Goal: Task Accomplishment & Management: Manage account settings

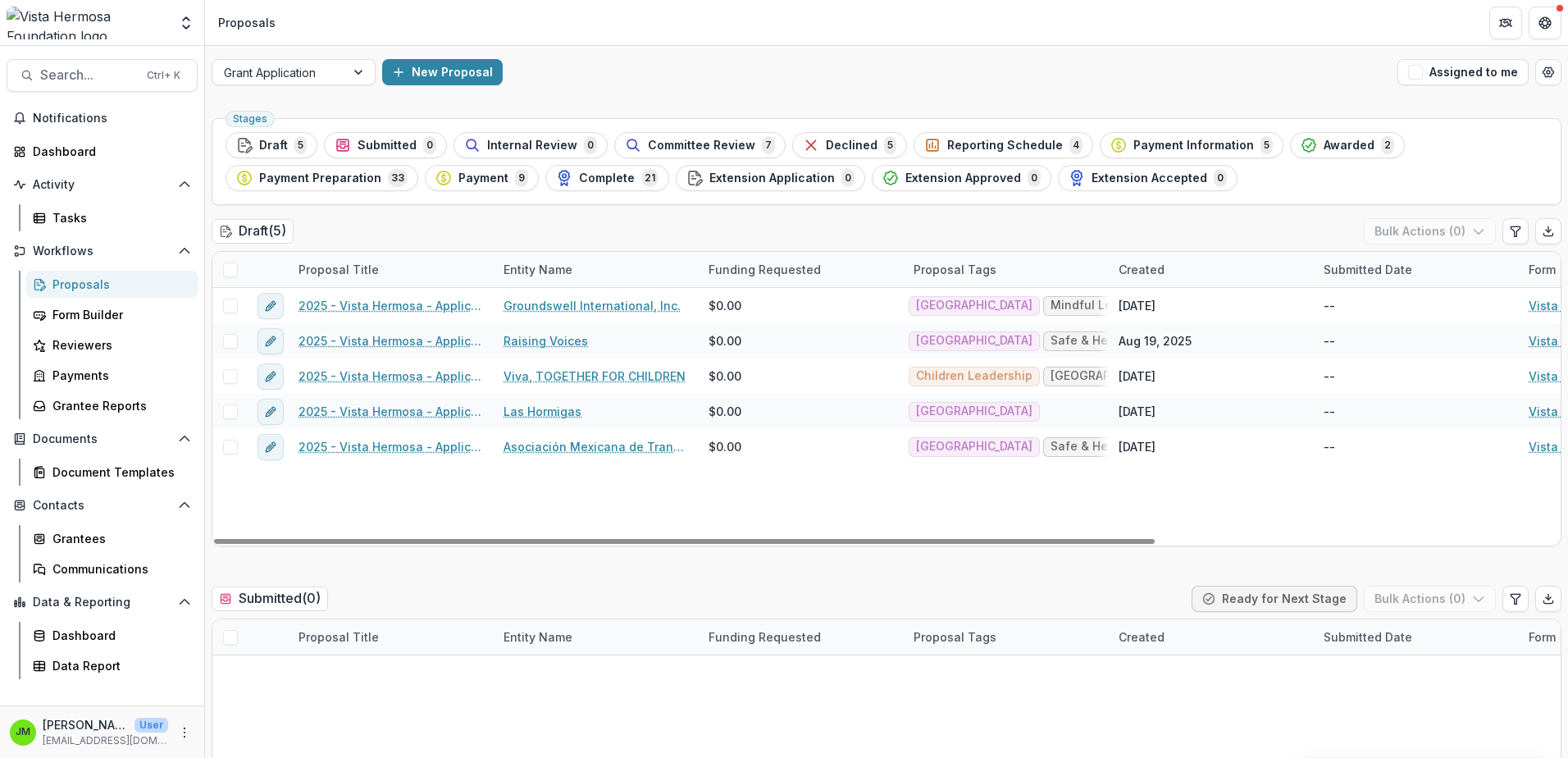
drag, startPoint x: 695, startPoint y: 150, endPoint x: 688, endPoint y: 144, distance: 9.2
click at [693, 150] on span "Committee Review" at bounding box center [701, 145] width 107 height 14
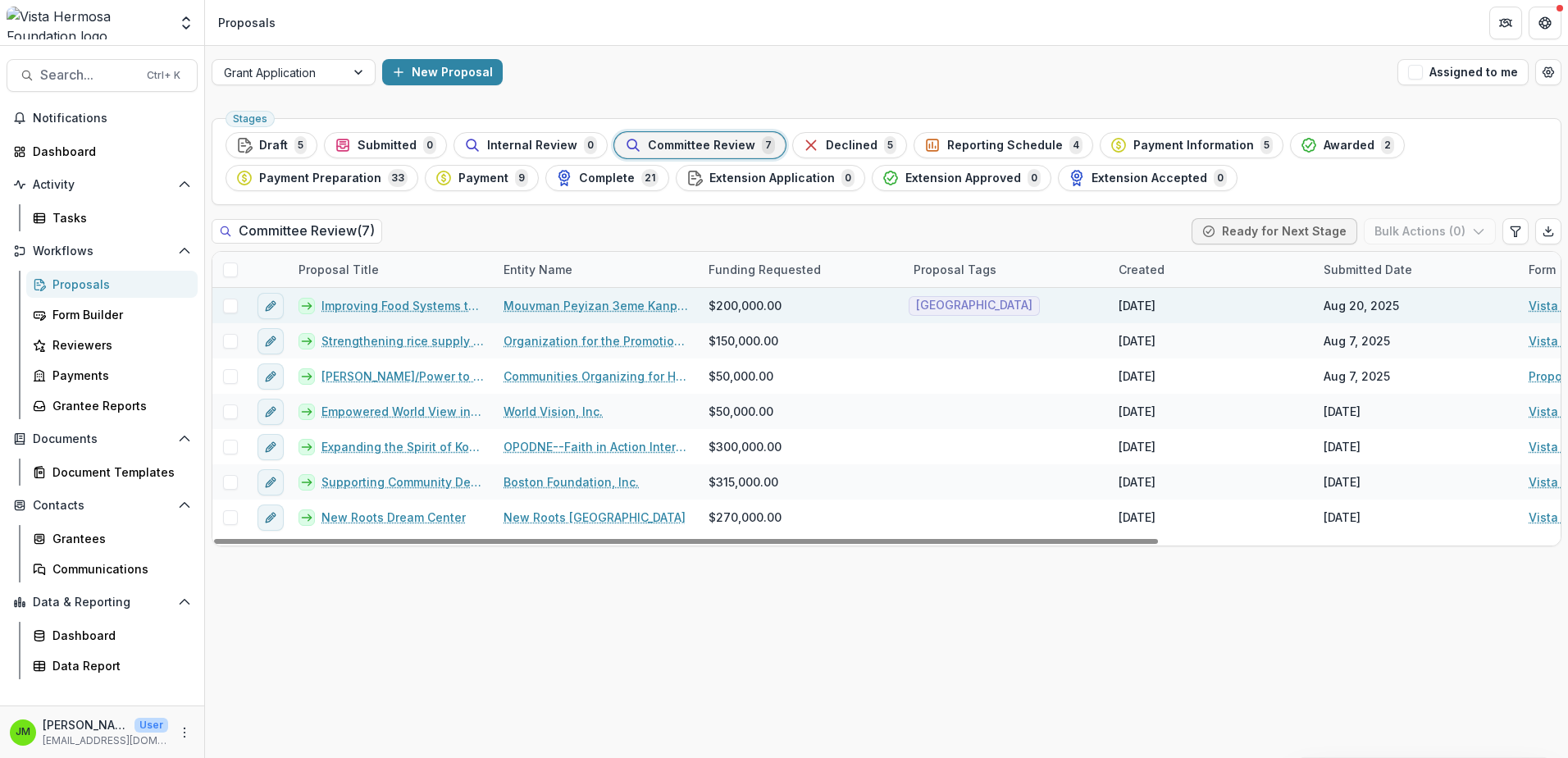
click at [404, 301] on link "Improving Food Systems through Agricultural Inputs, Livestock, and Processing" at bounding box center [403, 306] width 162 height 17
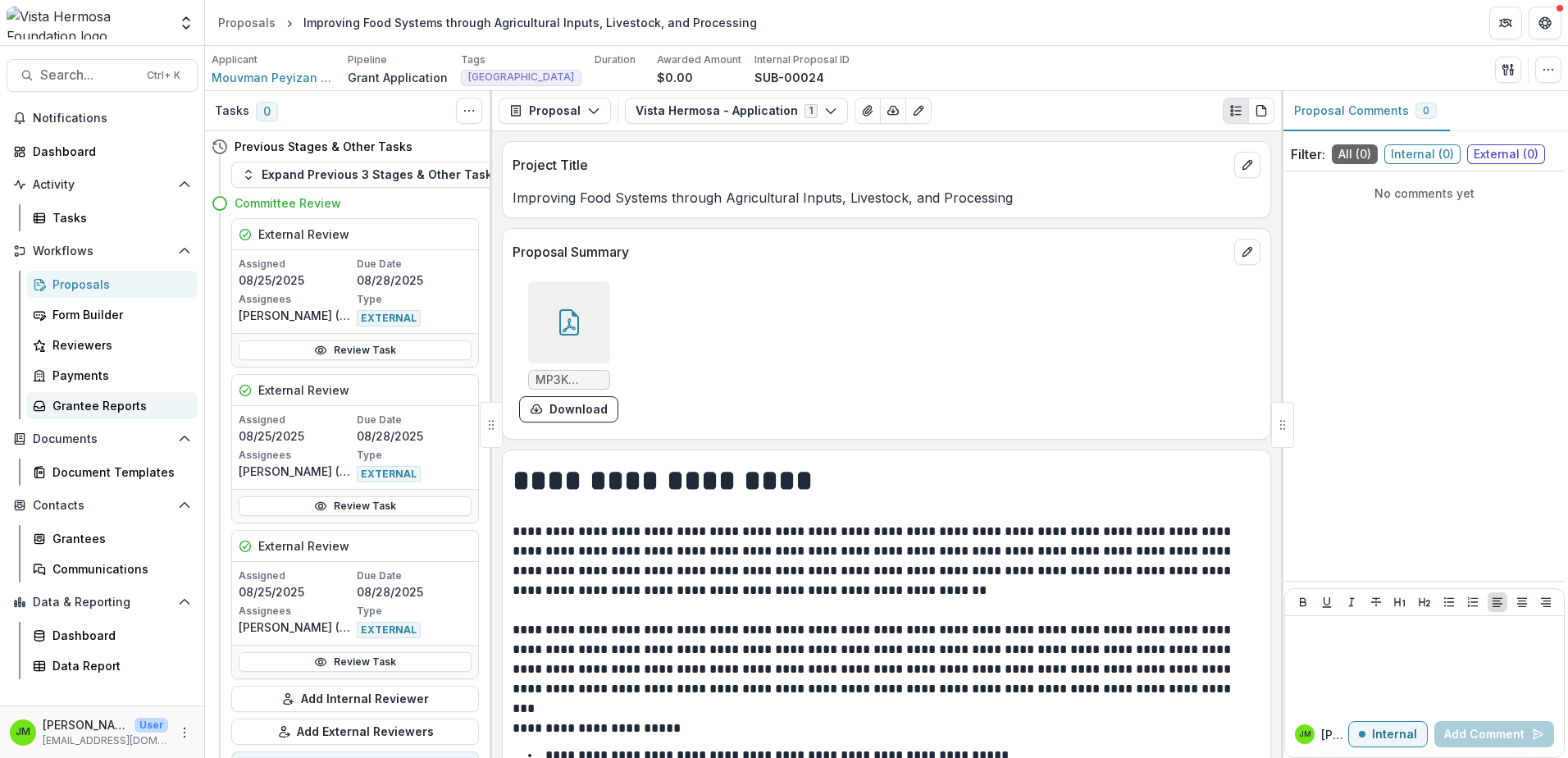
scroll to position [82, 0]
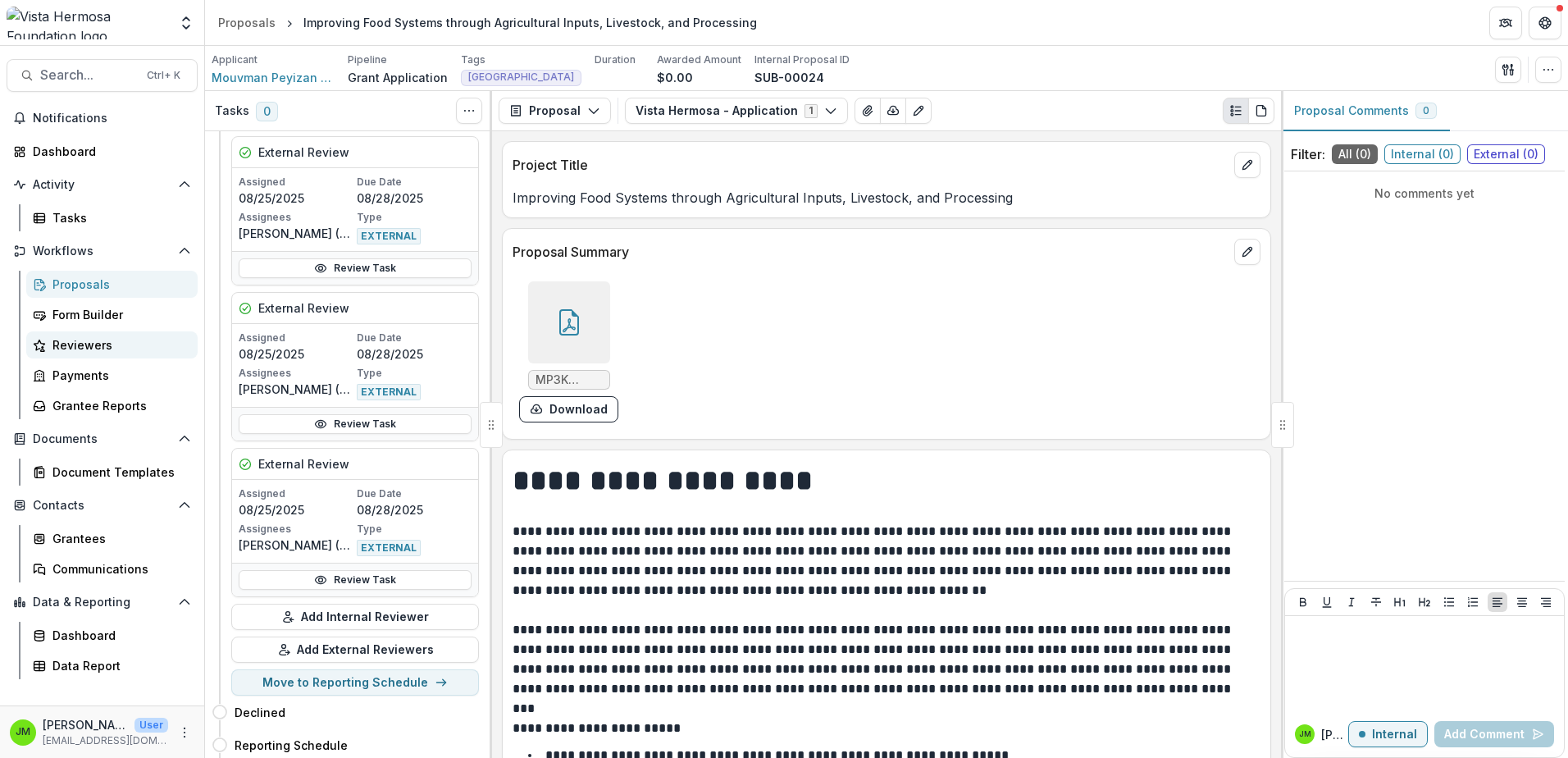
click at [86, 345] on div "Reviewers" at bounding box center [118, 345] width 132 height 17
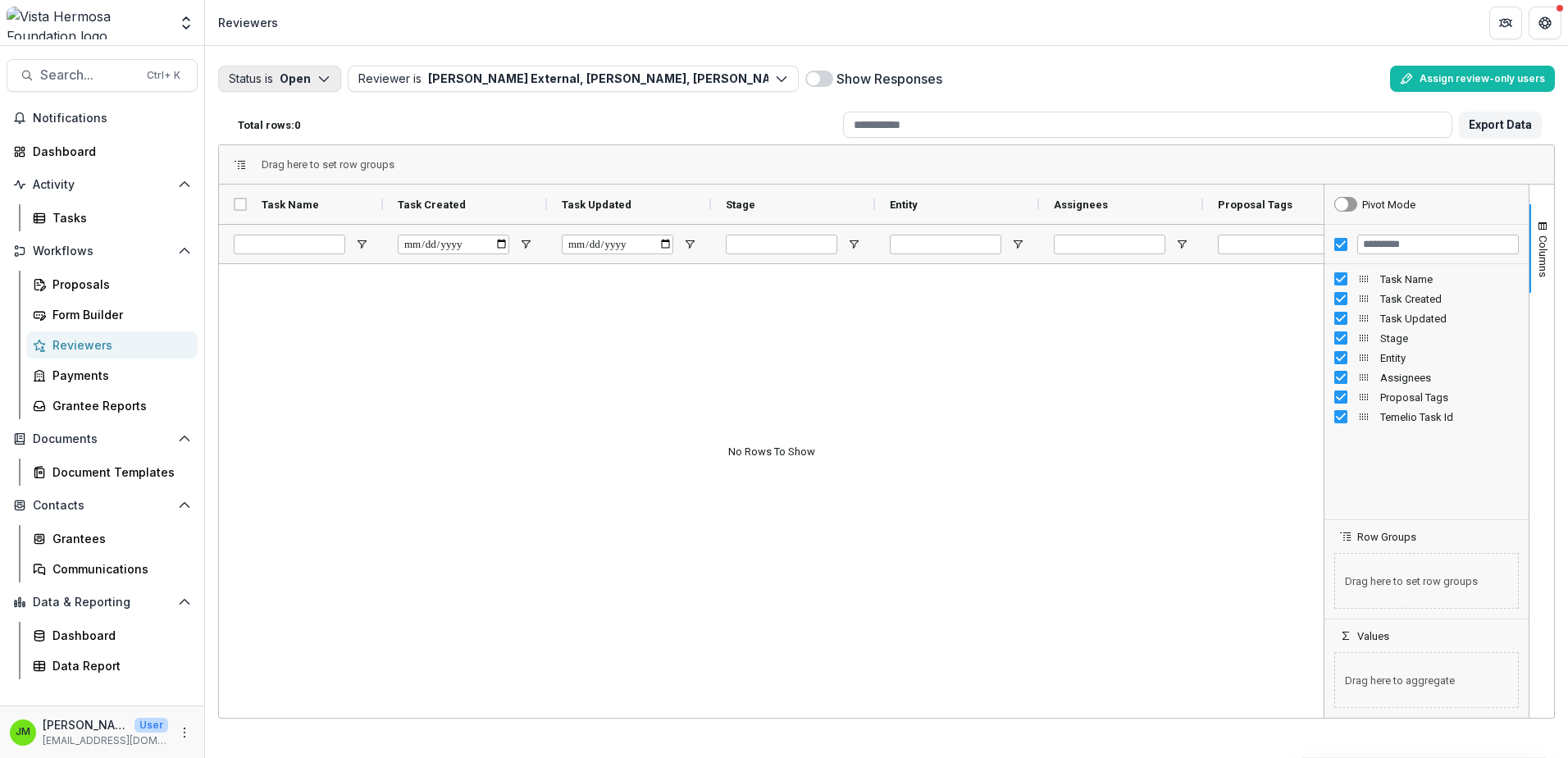
click at [317, 74] on button "Status is Open" at bounding box center [279, 78] width 123 height 26
click at [296, 140] on p "Completed" at bounding box center [305, 143] width 62 height 17
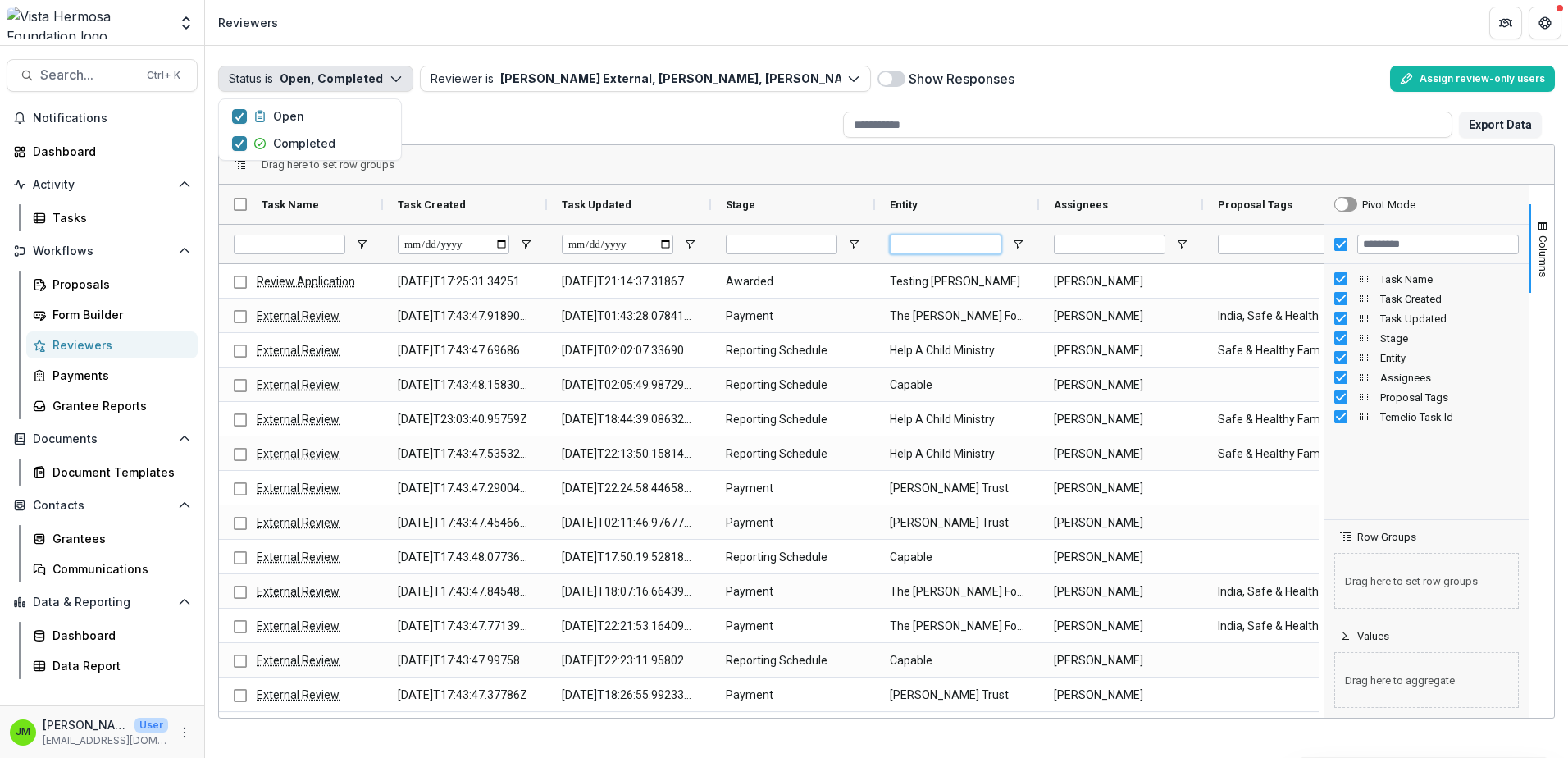
click at [918, 247] on input "Entity Filter Input" at bounding box center [945, 245] width 111 height 19
click at [882, 81] on span at bounding box center [886, 79] width 14 height 14
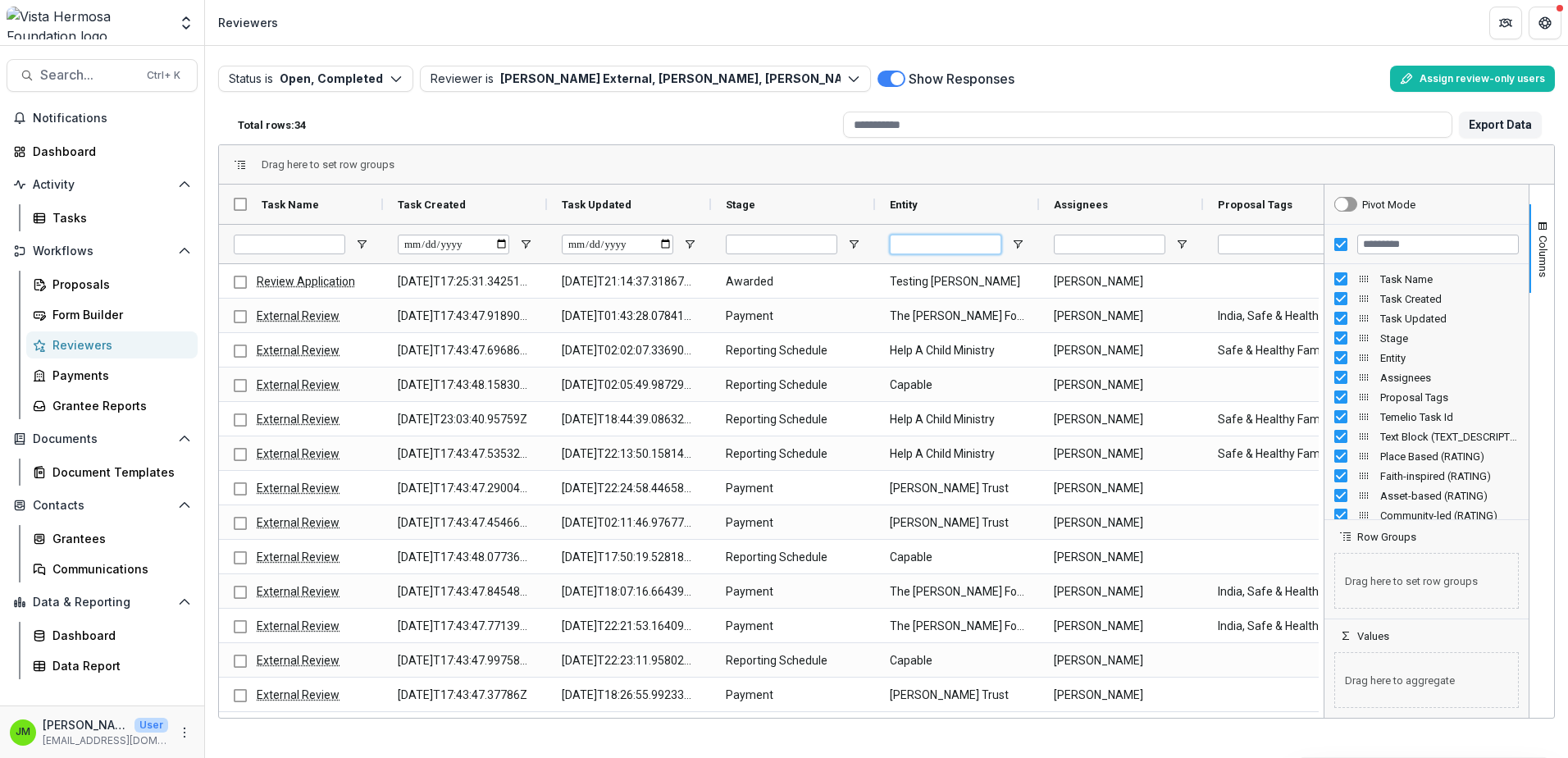
click at [961, 243] on input "Entity Filter Input" at bounding box center [945, 245] width 111 height 19
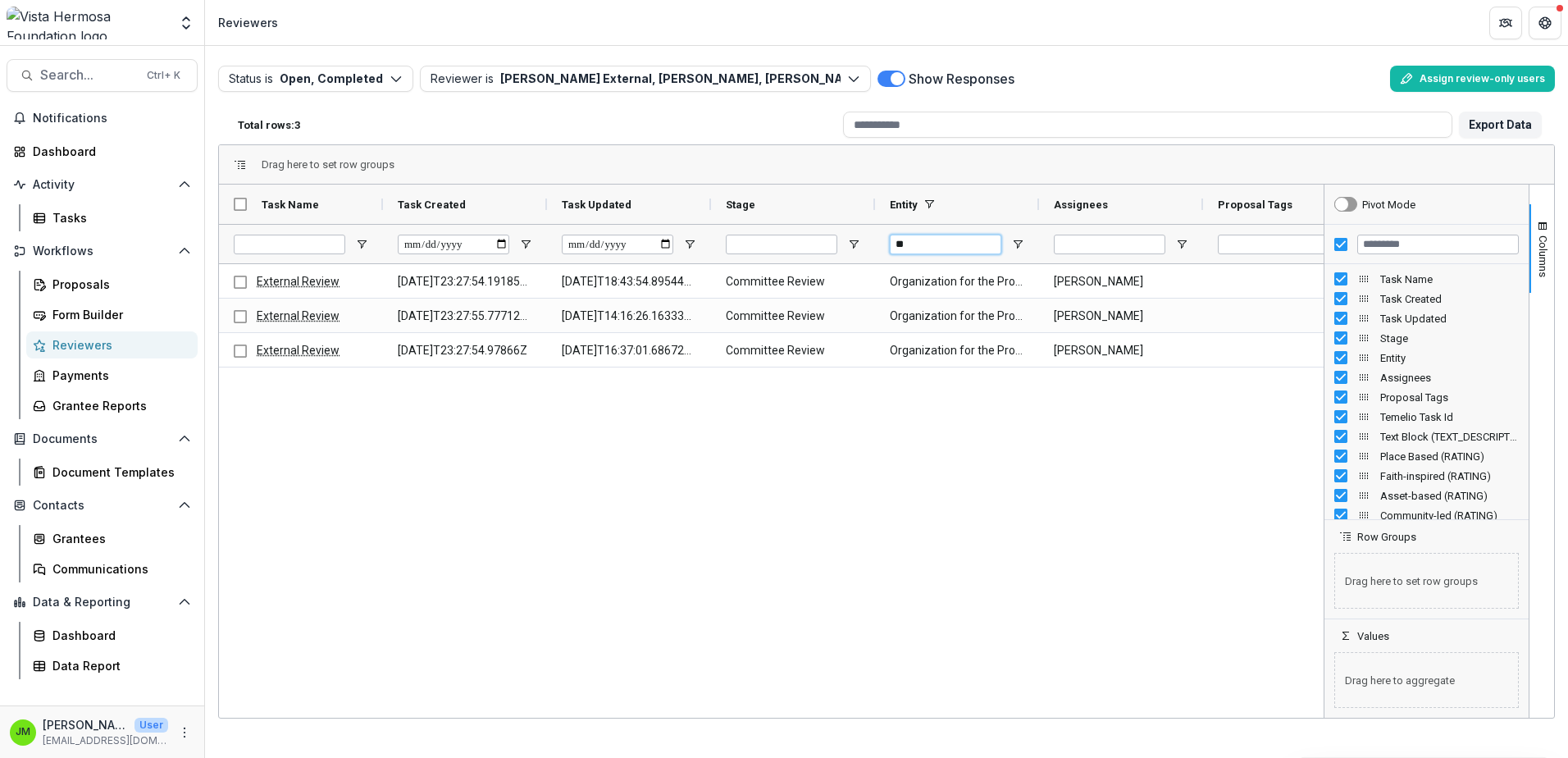
type input "*"
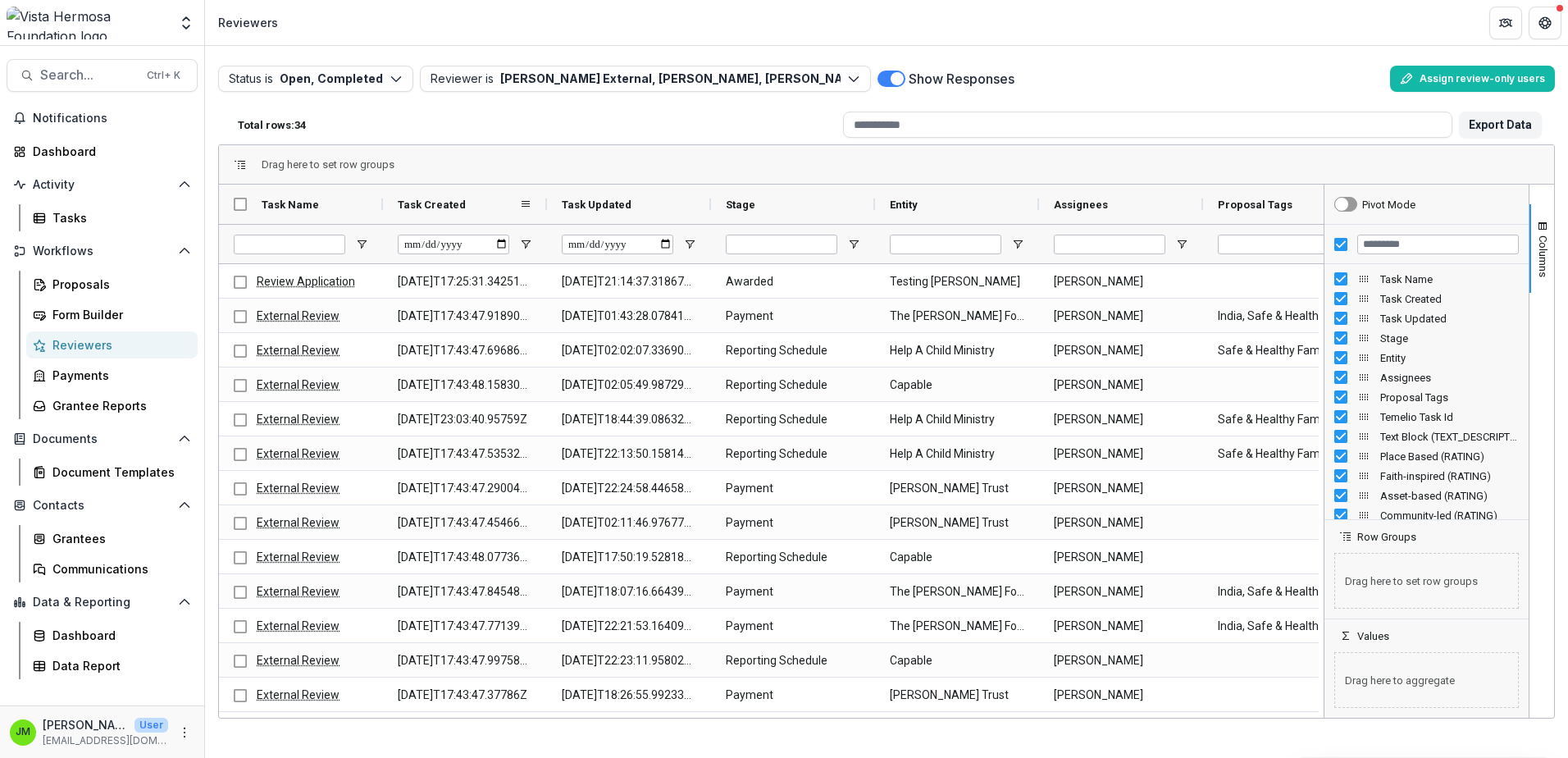
click at [477, 206] on div "Task Created" at bounding box center [459, 204] width 122 height 31
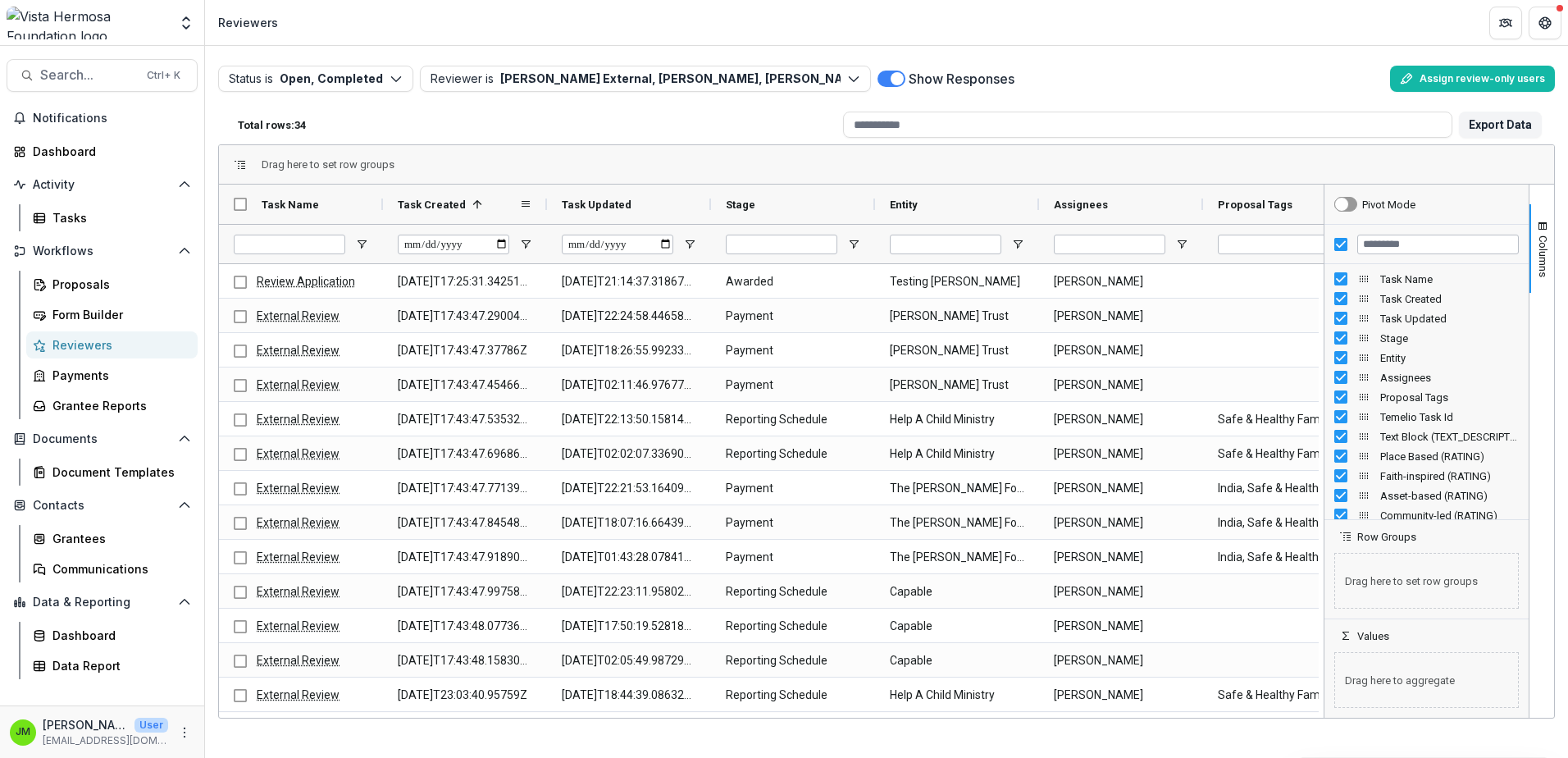
click at [479, 206] on span at bounding box center [478, 204] width 14 height 14
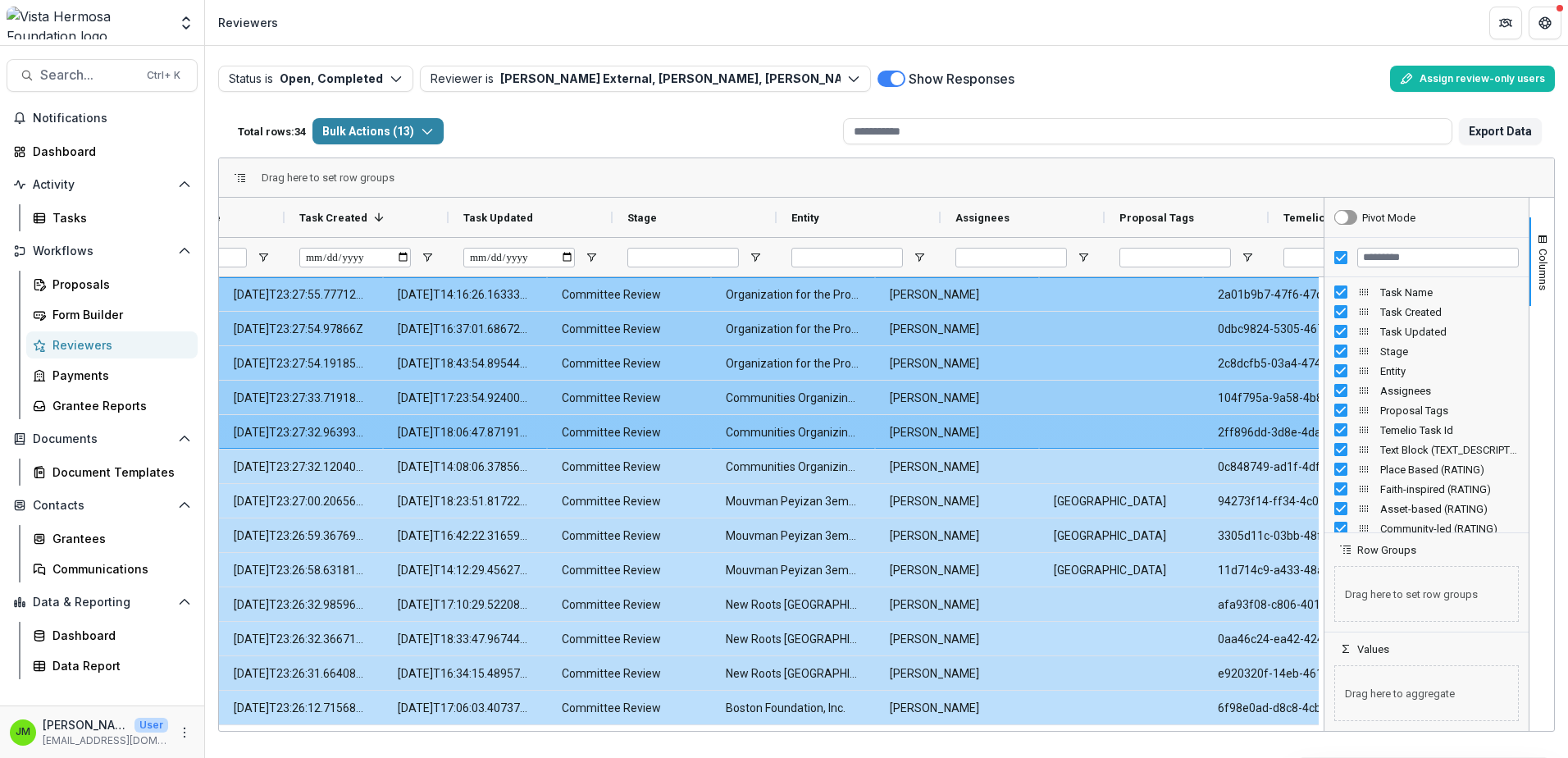
scroll to position [0, 164]
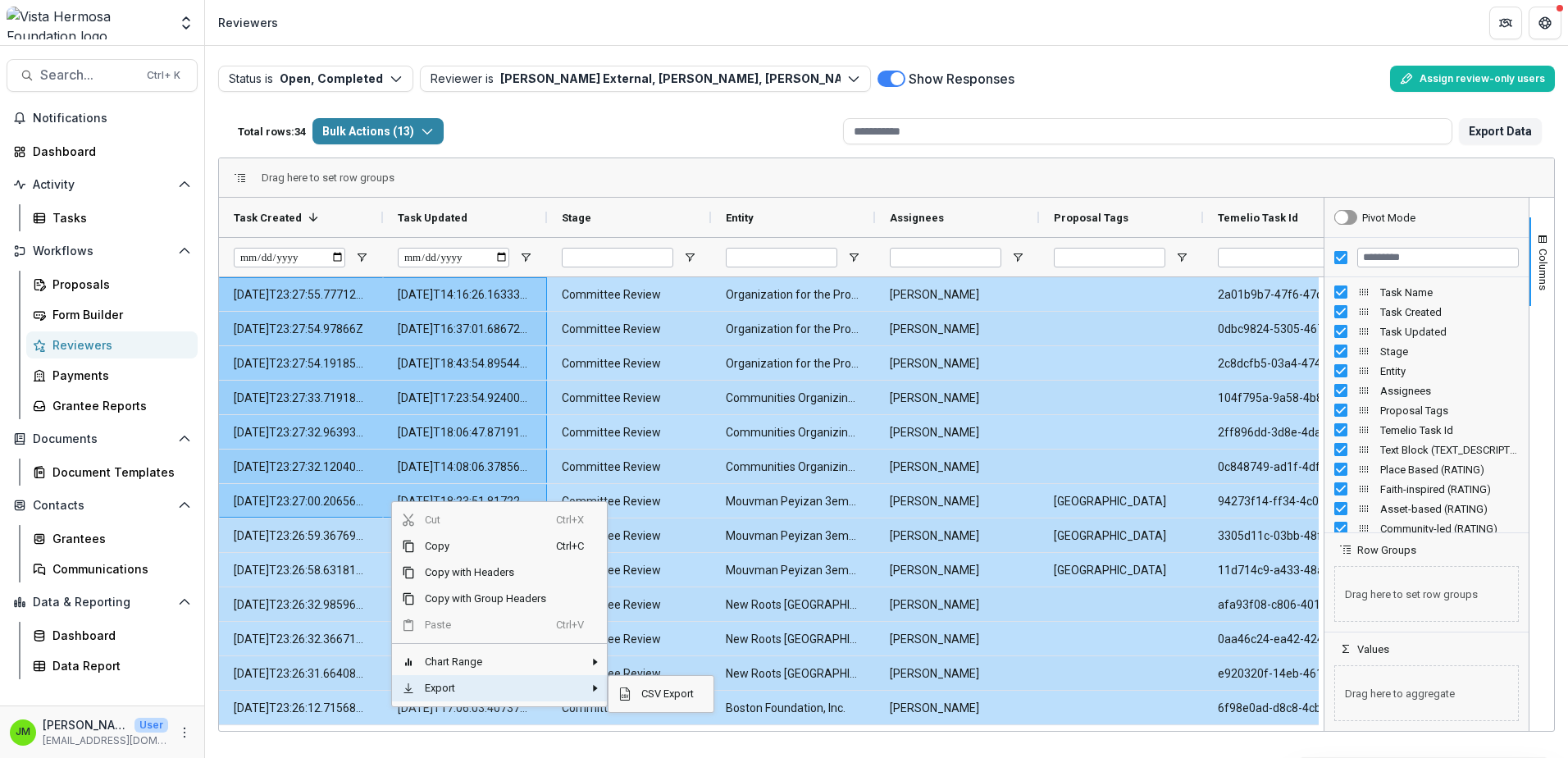
click at [607, 138] on div "Total rows: 34 Bulk Actions ( 13 ) Bulk Assign Reviewers ( 13 ) Bulk Download (…" at bounding box center [534, 131] width 605 height 40
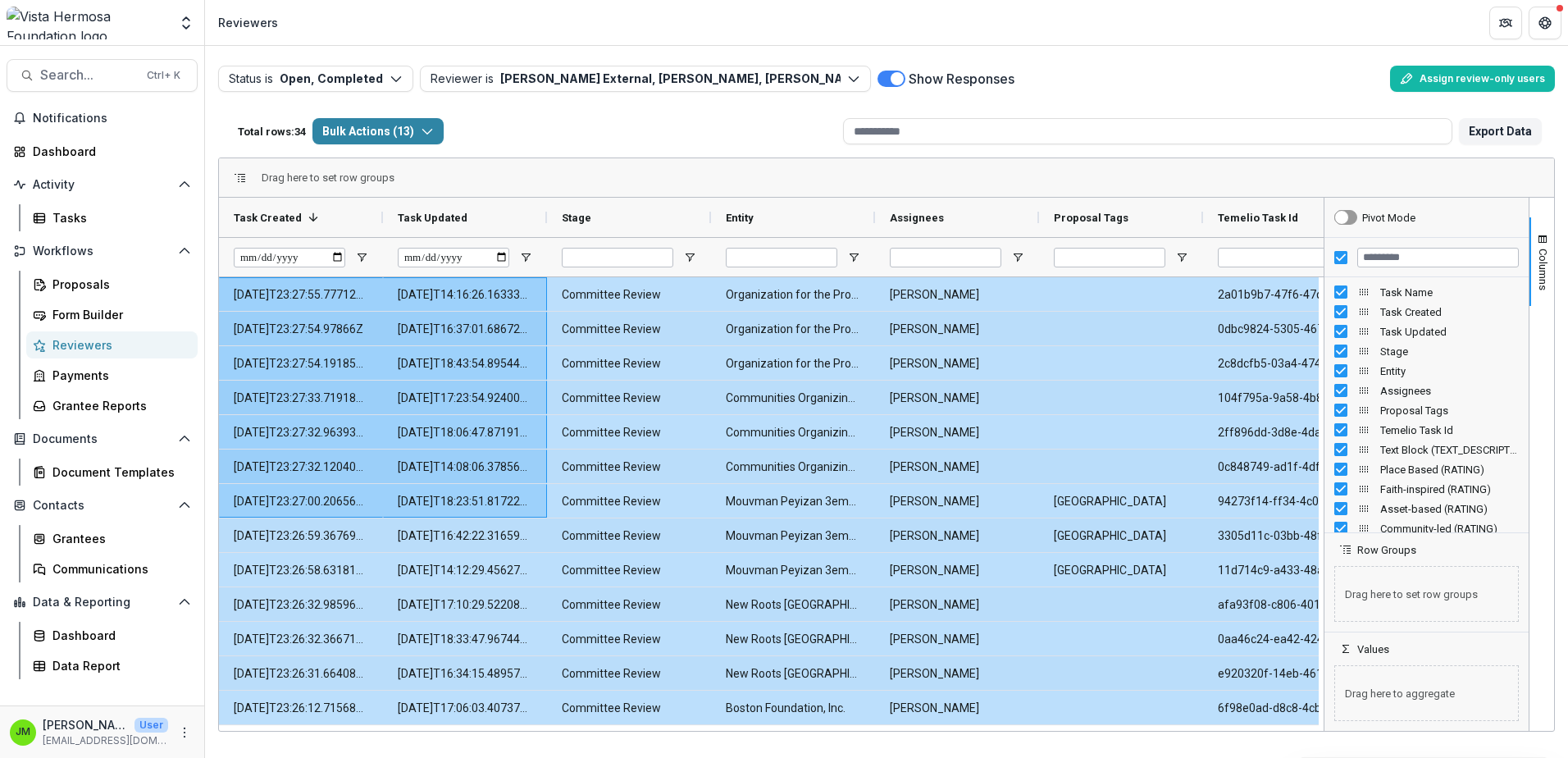
click at [607, 138] on div "Total rows: 34 Bulk Actions ( 13 ) Bulk Assign Reviewers ( 13 ) Bulk Download (…" at bounding box center [534, 131] width 605 height 40
drag, startPoint x: 319, startPoint y: 733, endPoint x: 170, endPoint y: 738, distance: 149.1
click at [170, 738] on main "Search... Ctrl + K Notifications Dashboard Activity Tasks Workflows Proposals F…" at bounding box center [784, 402] width 1568 height 713
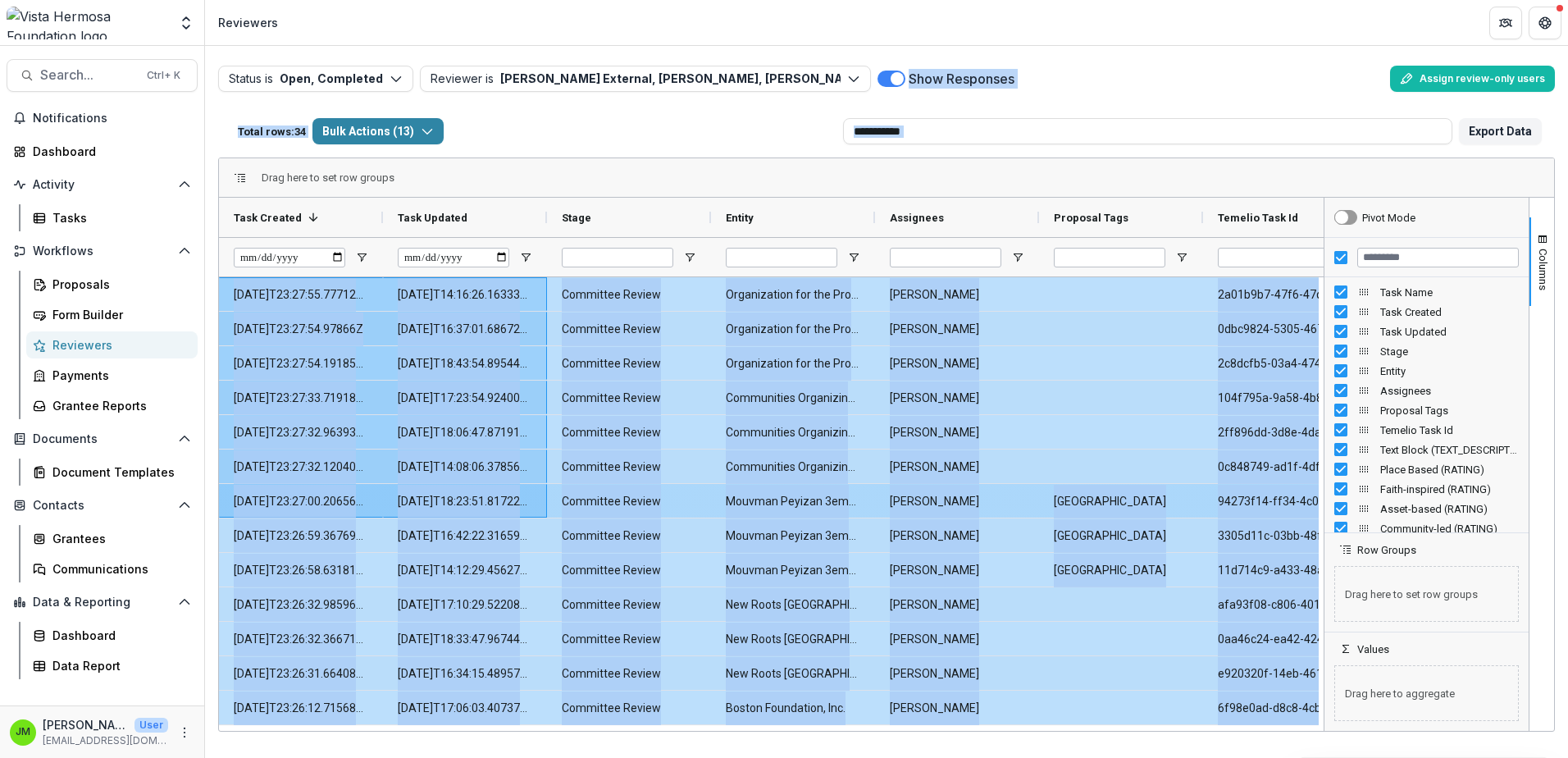
click at [409, 492] on Updated-776 "[DATE]T18:23:51.817222Z" at bounding box center [465, 501] width 134 height 34
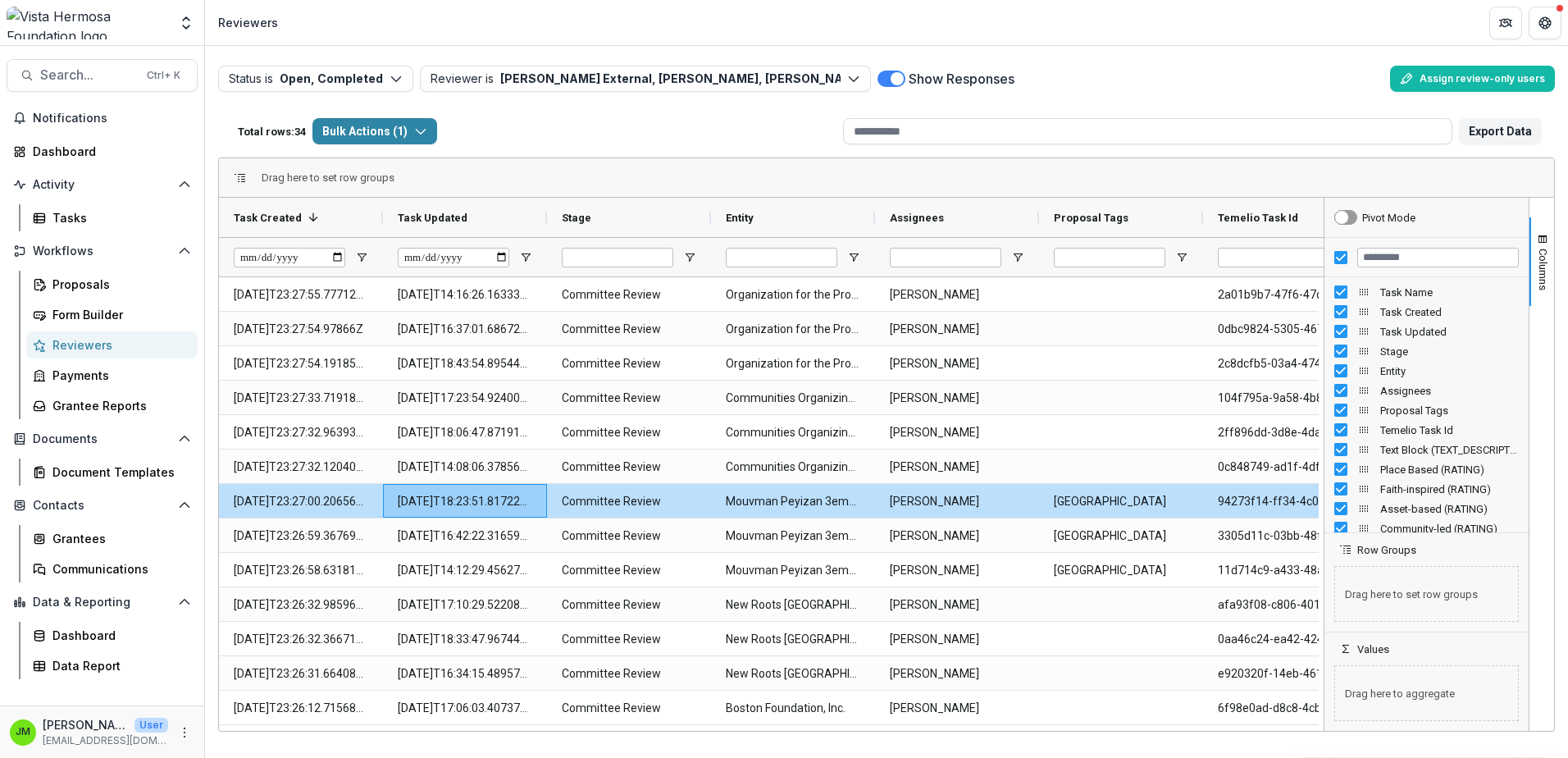
drag, startPoint x: 520, startPoint y: 732, endPoint x: 409, endPoint y: 740, distance: 111.3
click at [409, 740] on div "Status is Open, Completed Open Completed Reviewer is [PERSON_NAME], [PERSON_NAM…" at bounding box center [886, 402] width 1363 height 713
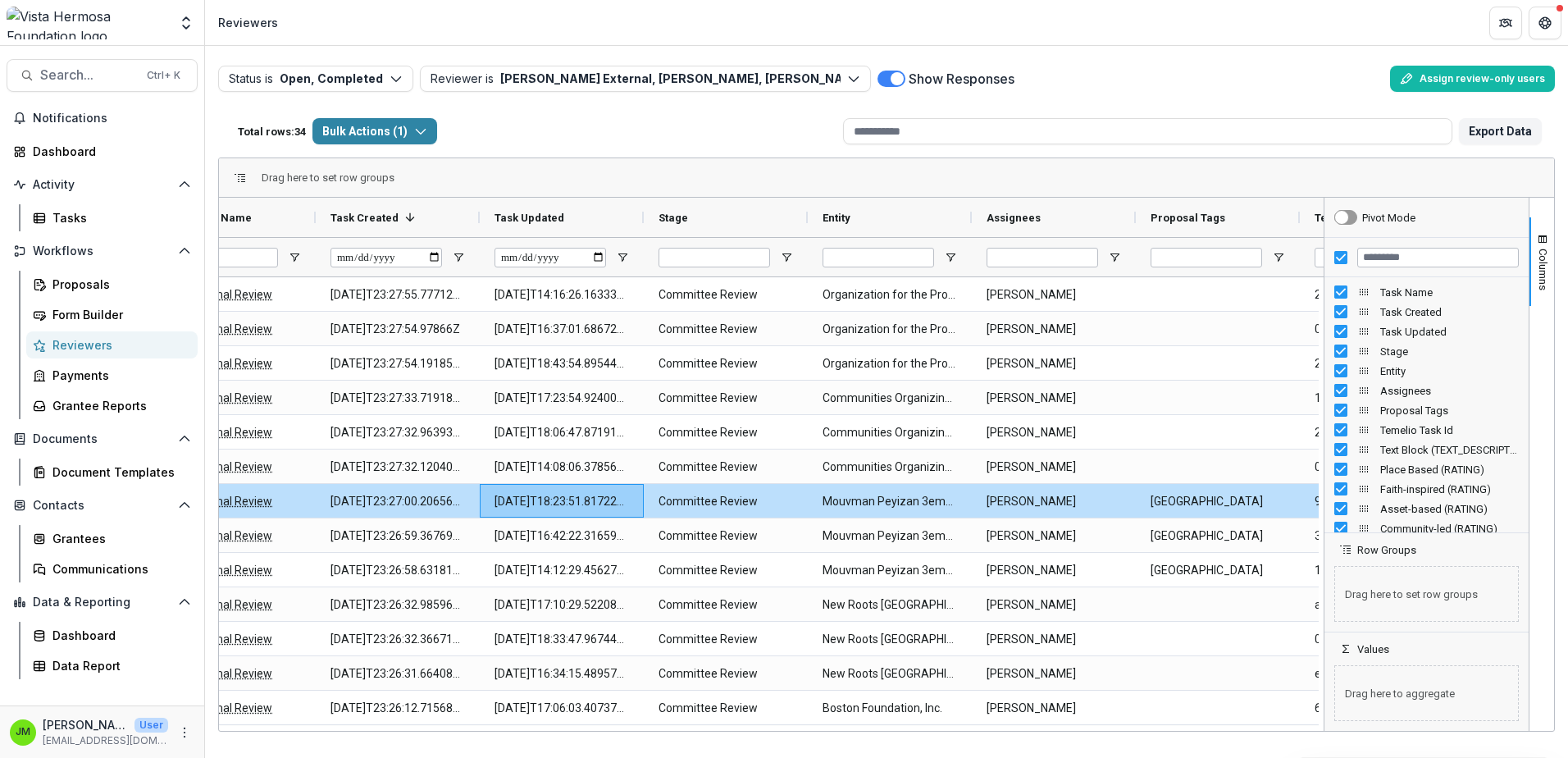
scroll to position [0, 0]
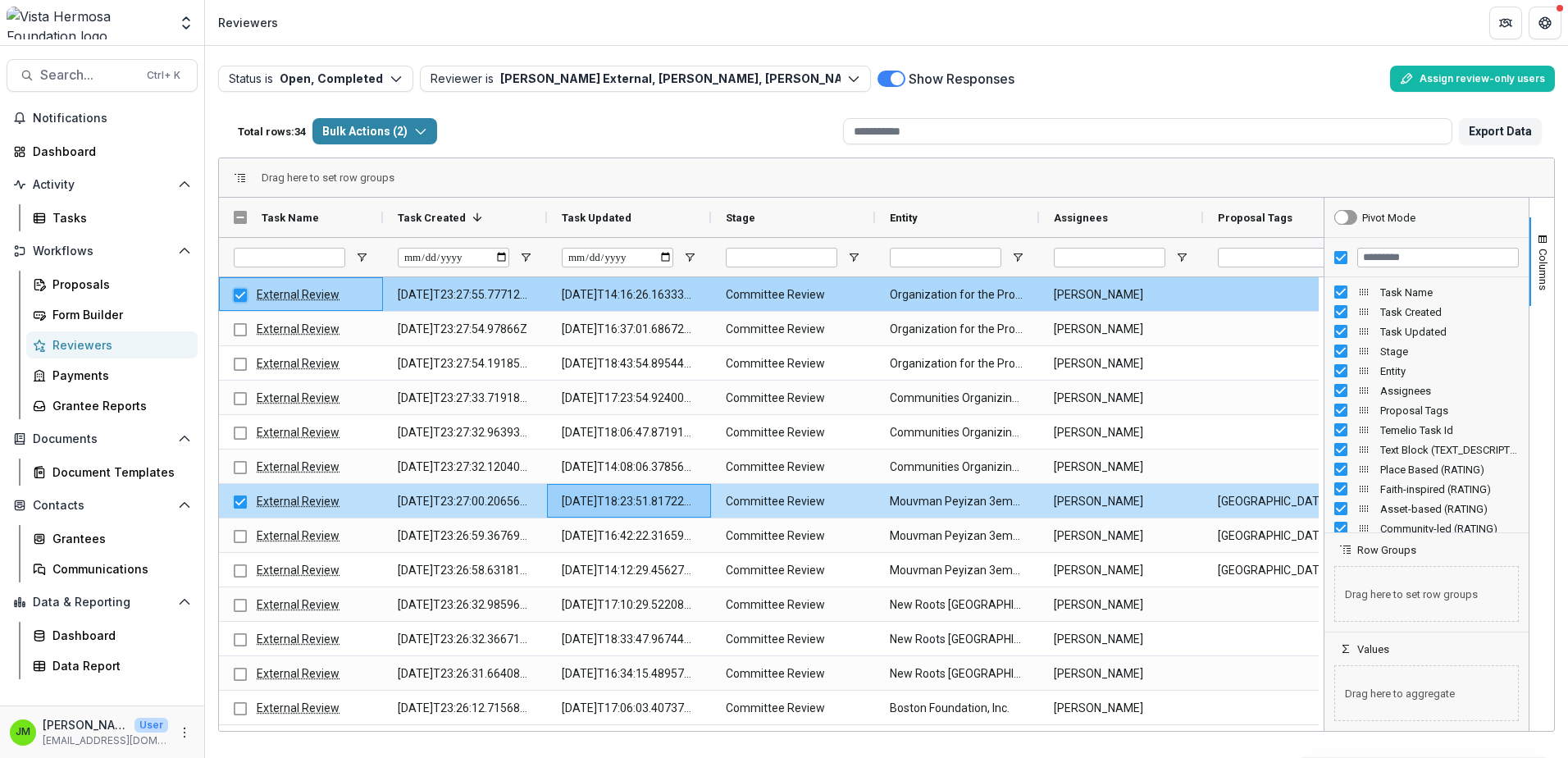
click at [243, 302] on div at bounding box center [241, 295] width 14 height 34
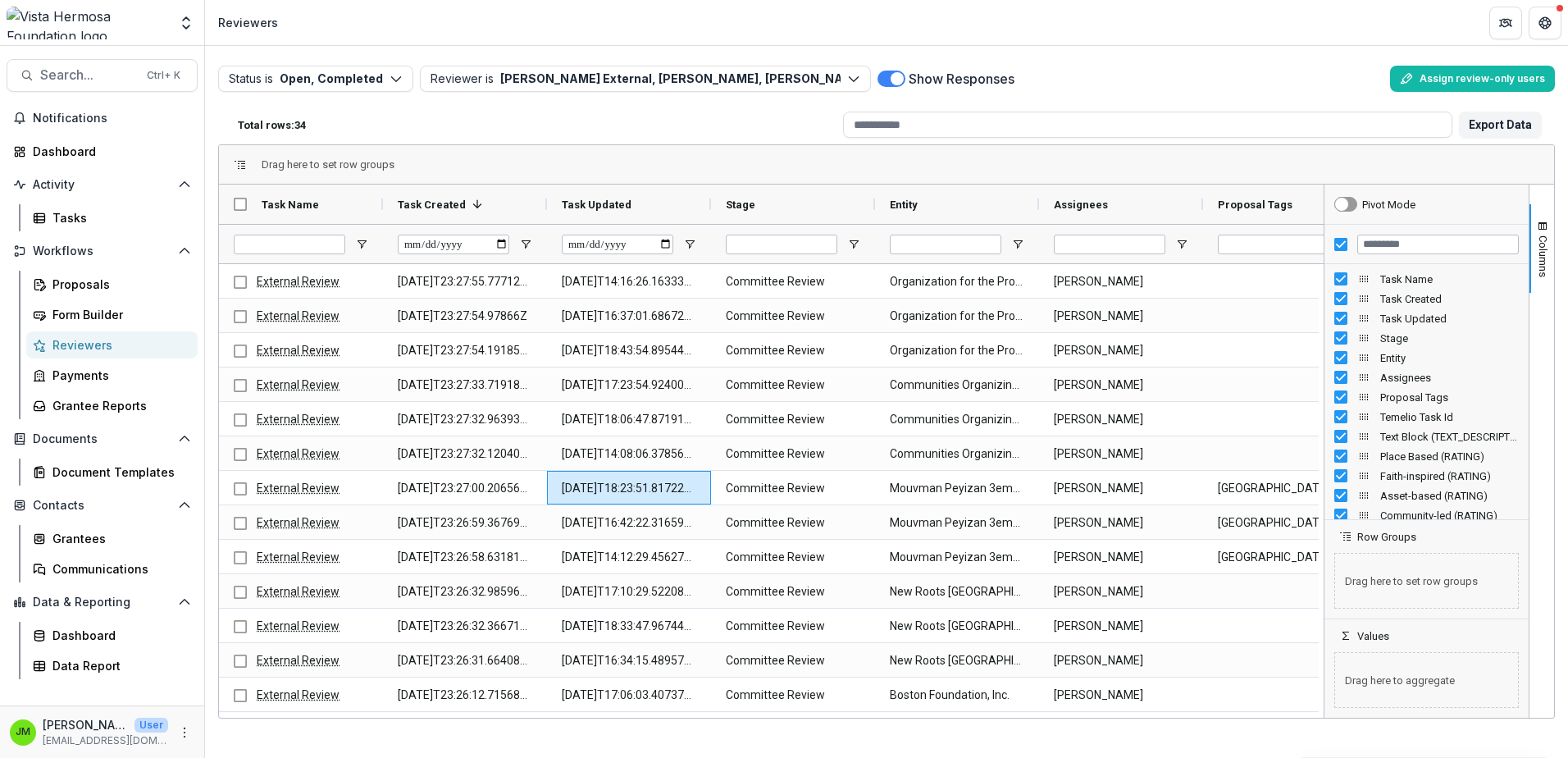
drag, startPoint x: 616, startPoint y: 126, endPoint x: 578, endPoint y: 135, distance: 39.1
click at [616, 126] on div "Total rows: 34" at bounding box center [534, 125] width 605 height 25
click at [1082, 122] on input at bounding box center [1147, 124] width 609 height 26
type input "*******"
drag, startPoint x: 1523, startPoint y: 121, endPoint x: 1516, endPoint y: 127, distance: 9.2
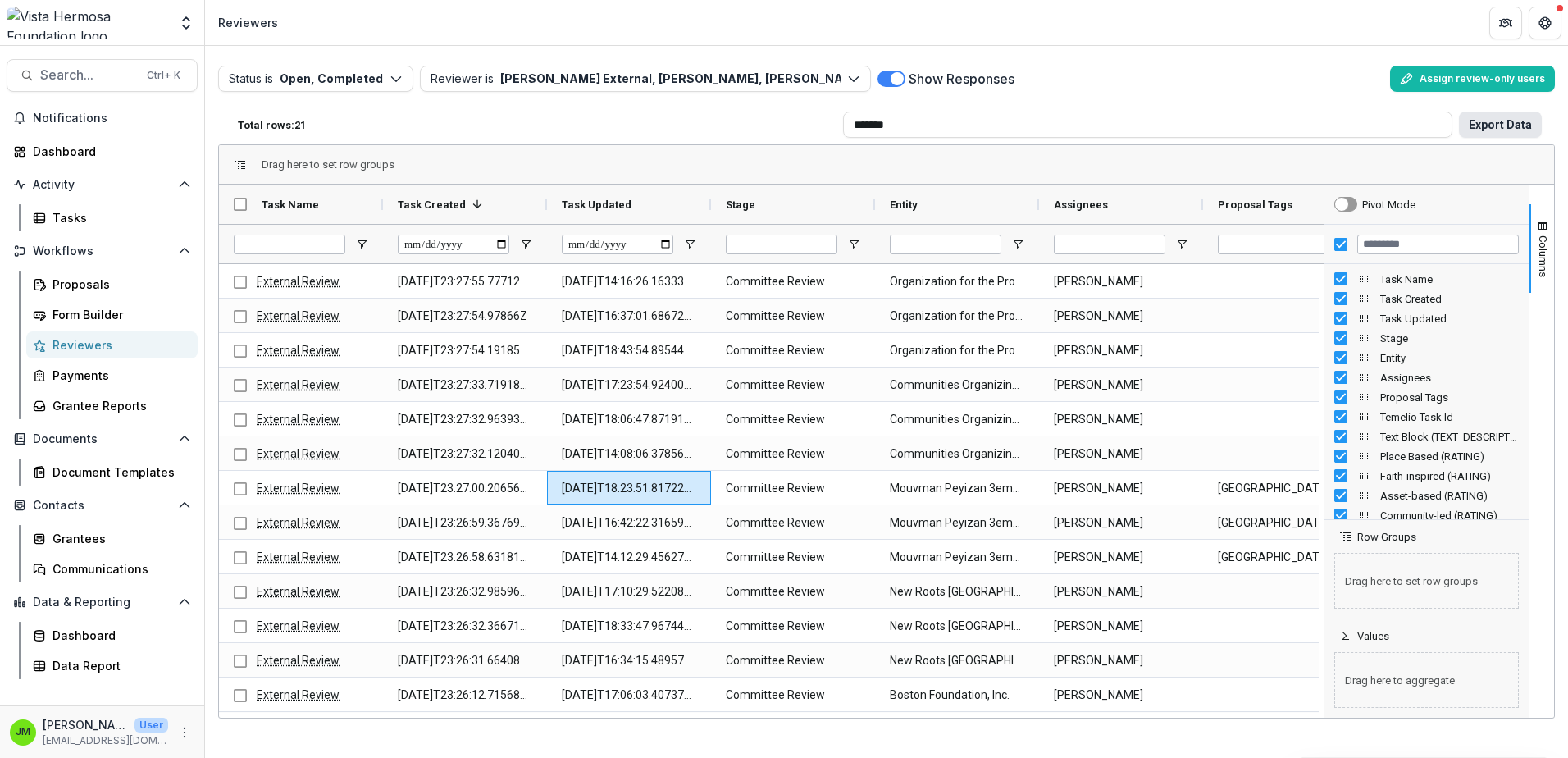
click at [1518, 126] on button "Export Data" at bounding box center [1501, 124] width 83 height 26
click at [1109, 75] on div "Show Responses" at bounding box center [1131, 78] width 507 height 26
